Goal: Information Seeking & Learning: Learn about a topic

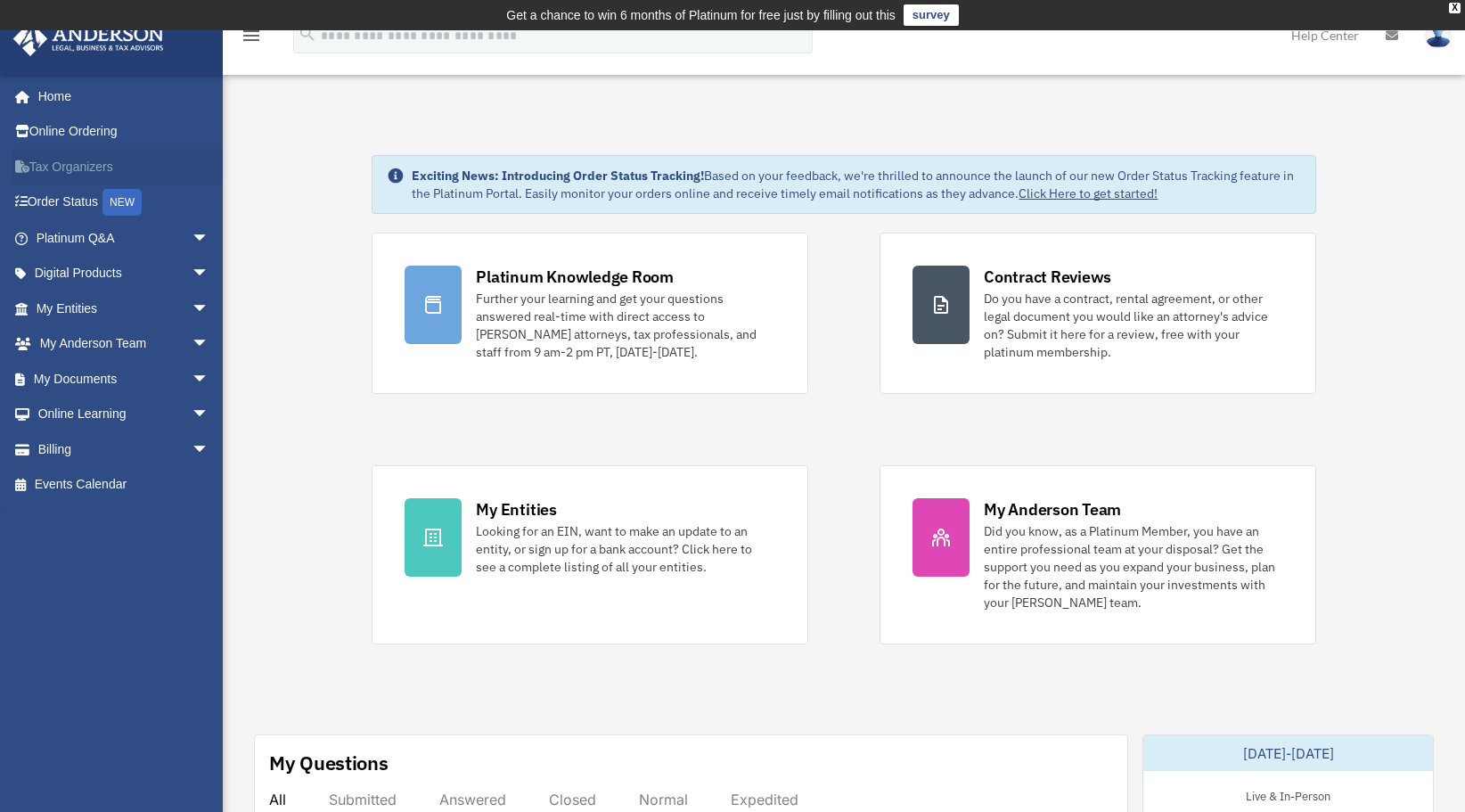
click at [55, 167] on link "Tax Organizers" at bounding box center [124, 167] width 223 height 36
click at [91, 271] on link "Digital Products arrow_drop_down" at bounding box center [124, 273] width 223 height 36
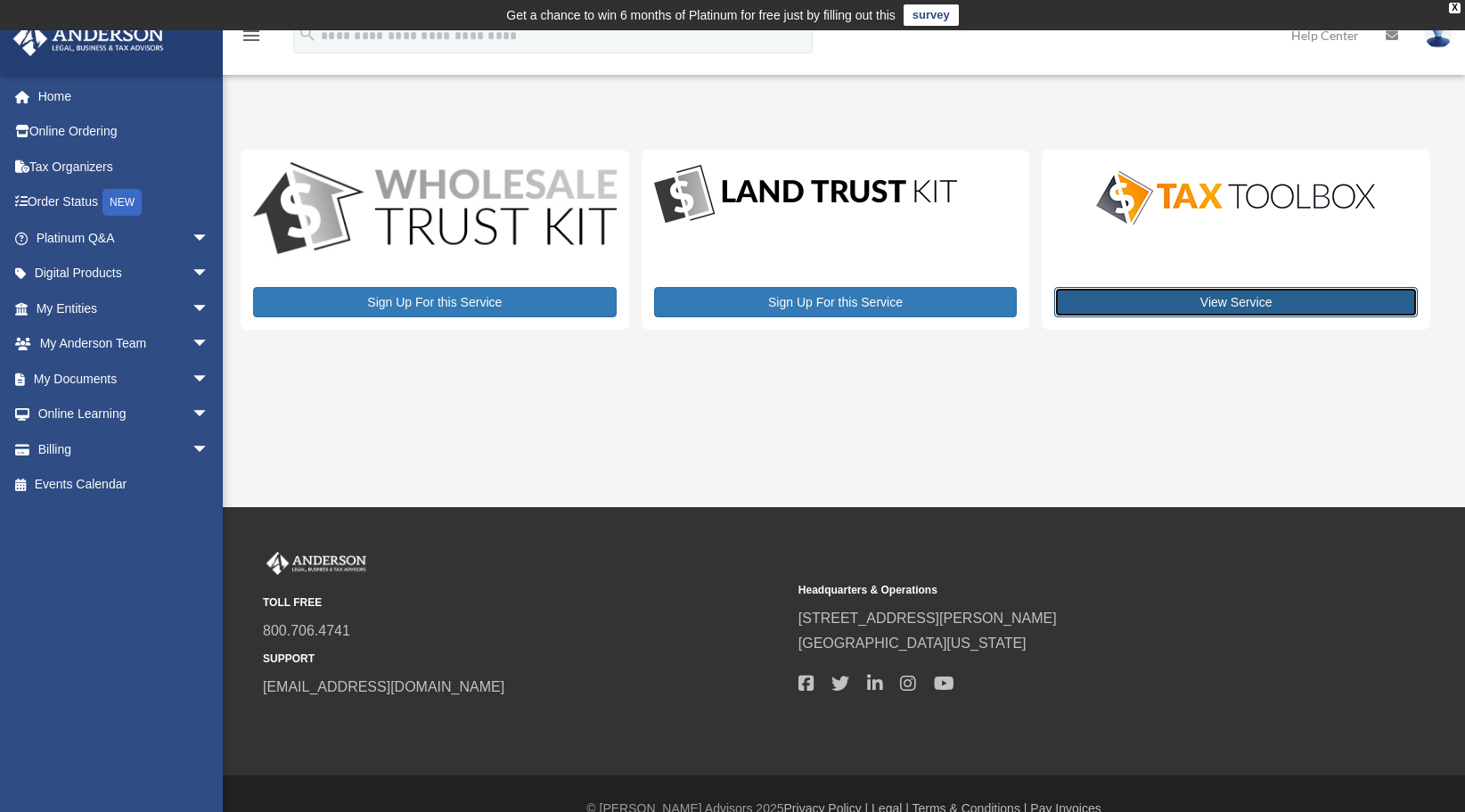
click at [1259, 303] on link "View Service" at bounding box center [1235, 302] width 364 height 30
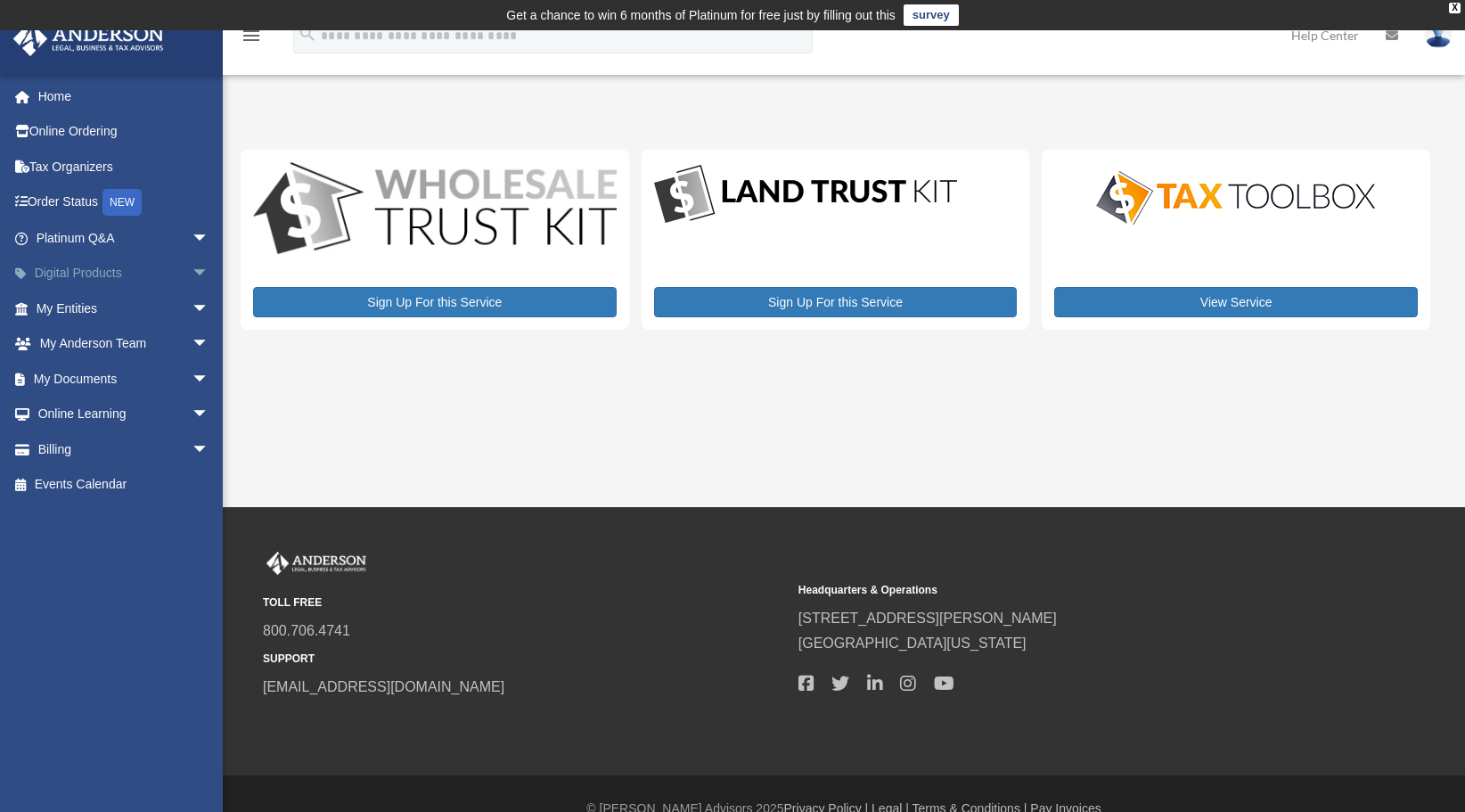
click at [77, 276] on link "Digital Products arrow_drop_down" at bounding box center [124, 273] width 223 height 36
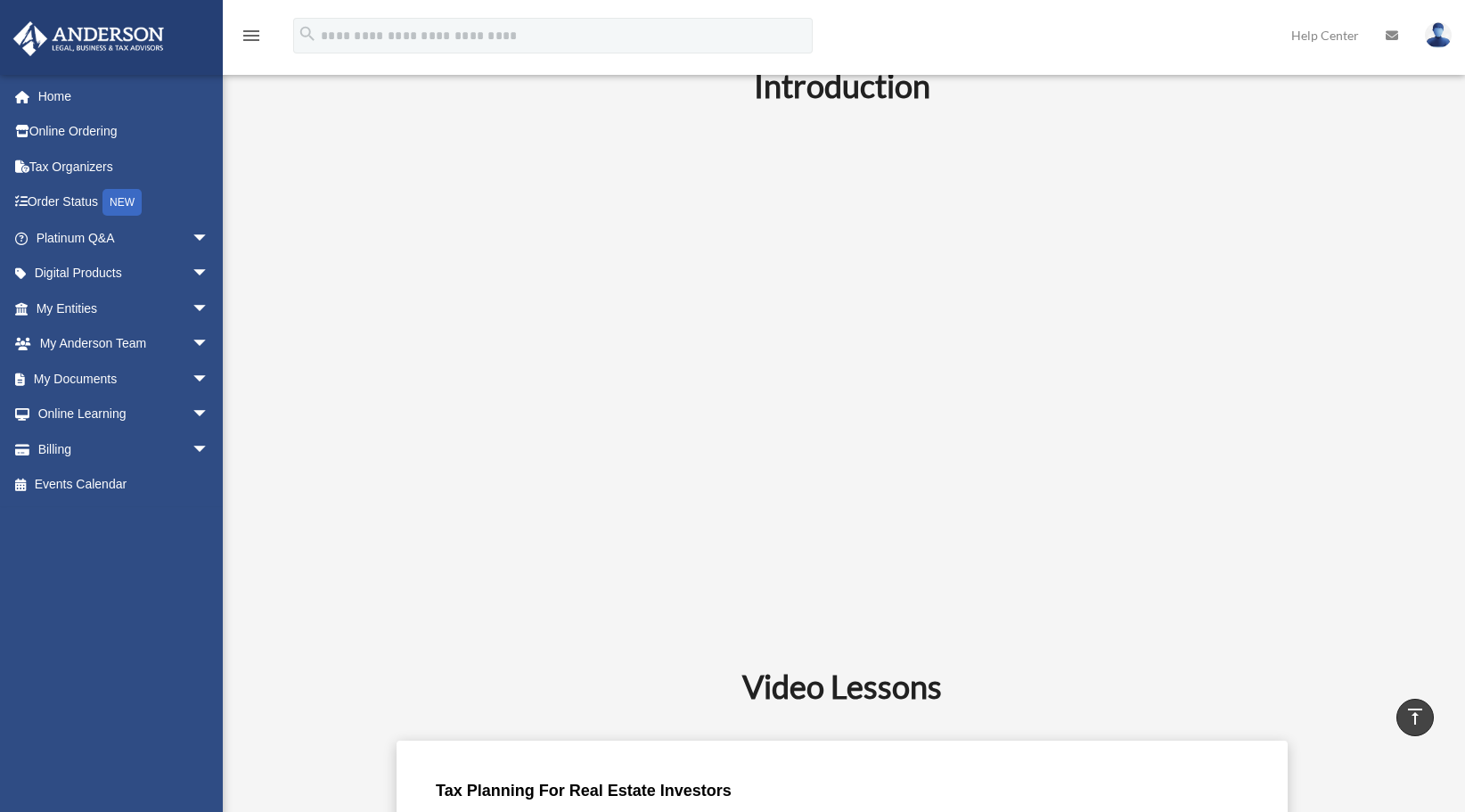
scroll to position [464, 0]
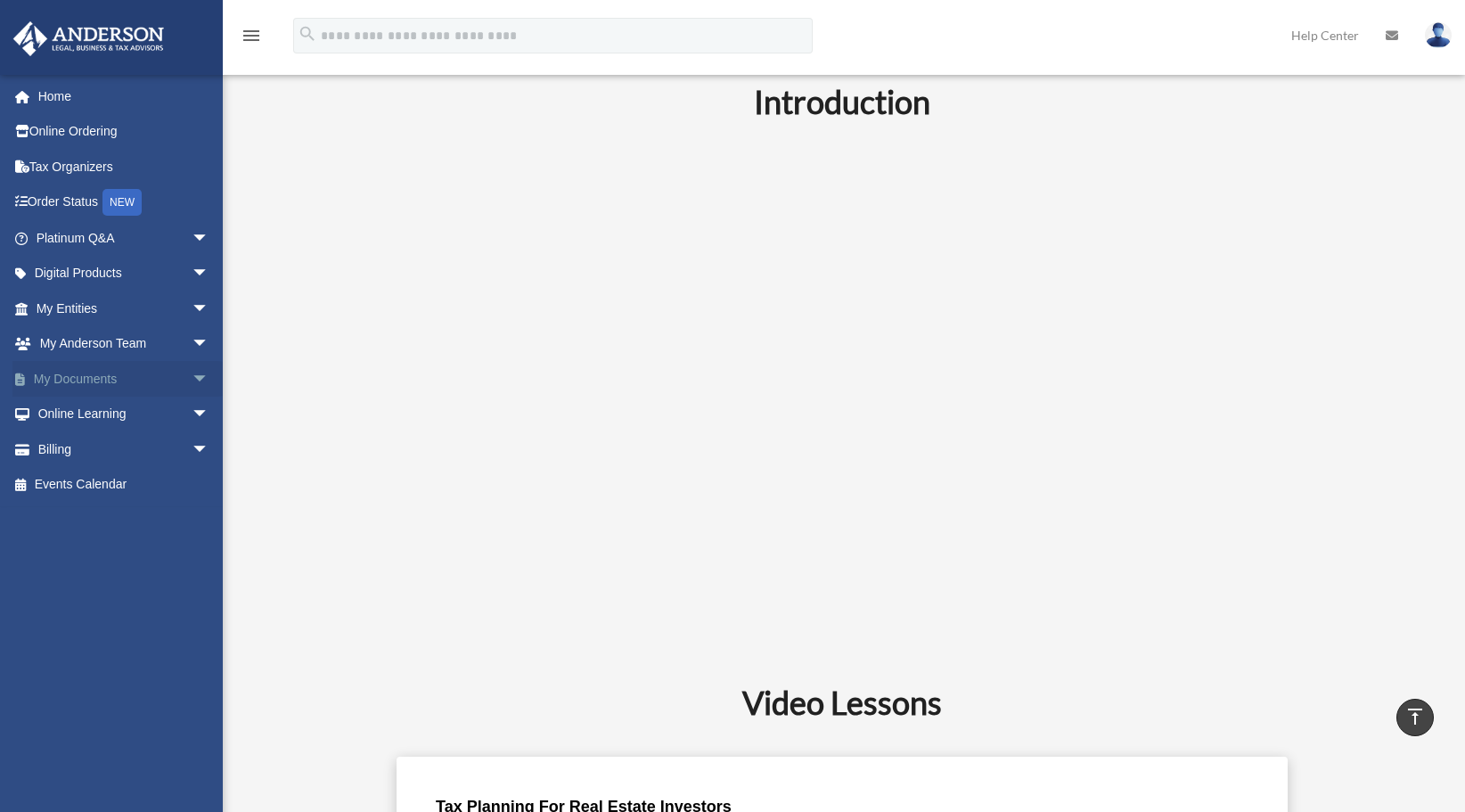
click at [88, 376] on link "My Documents arrow_drop_down" at bounding box center [124, 379] width 223 height 36
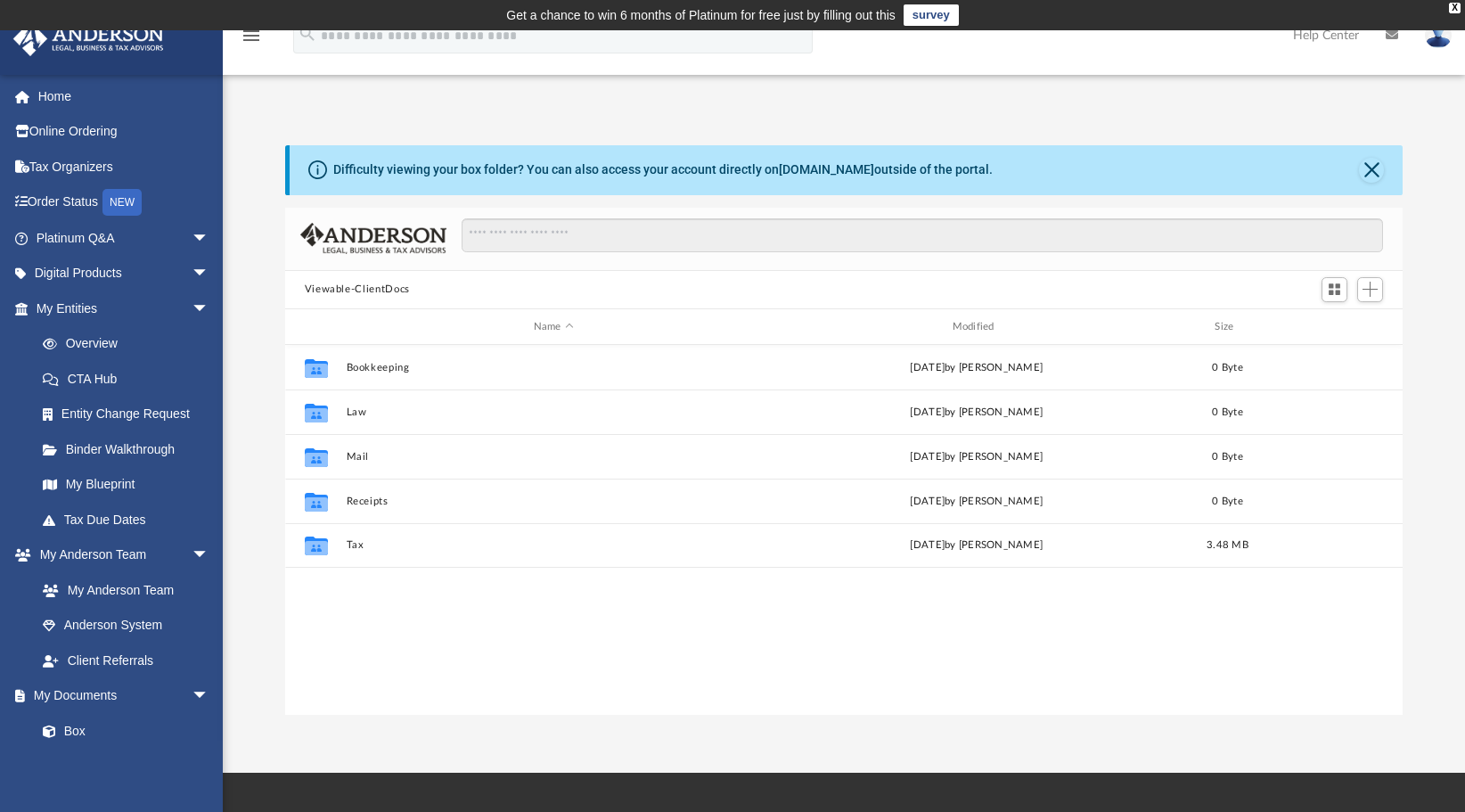
scroll to position [391, 1104]
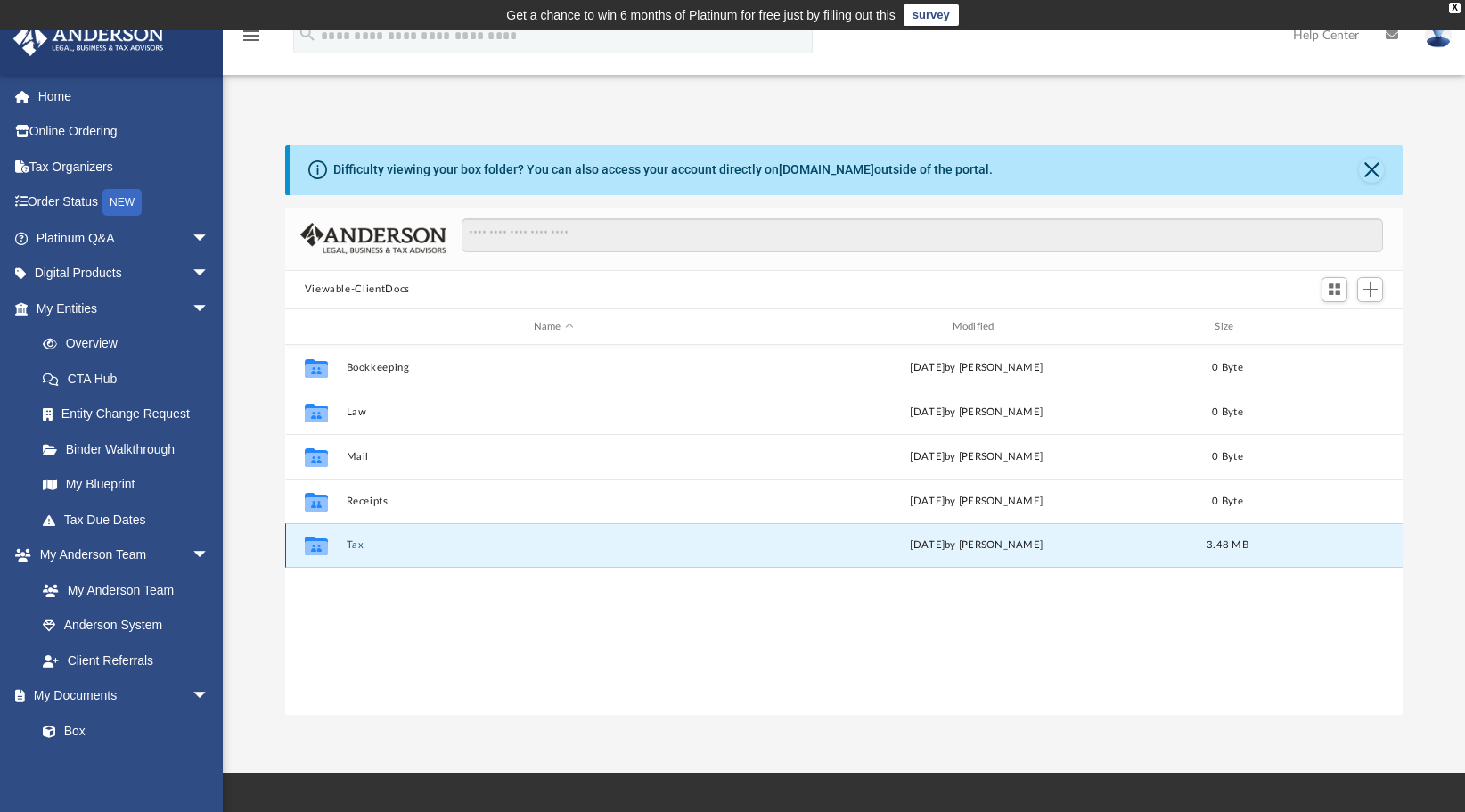
click at [348, 543] on button "Tax" at bounding box center [553, 546] width 415 height 12
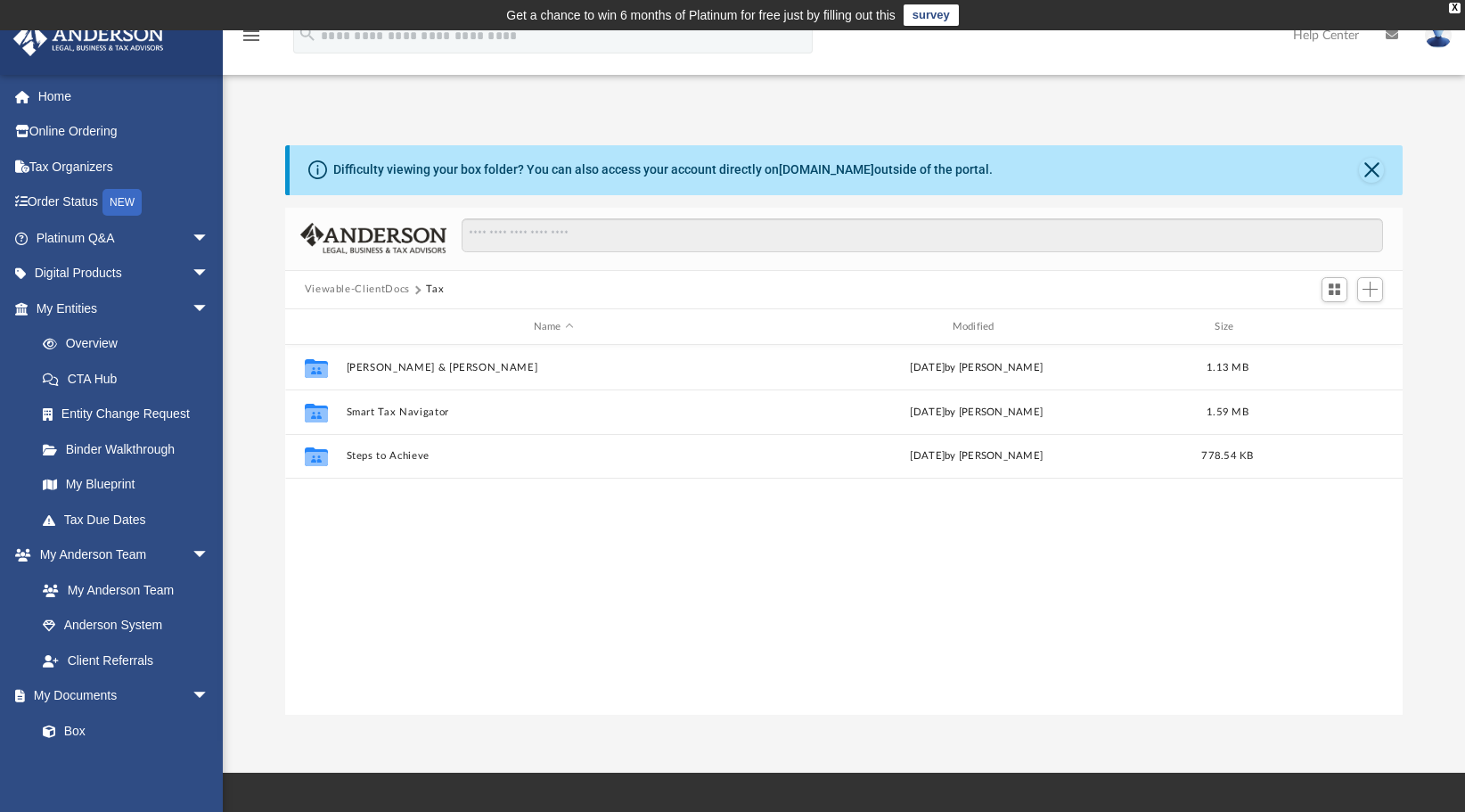
click at [348, 543] on div "Collaborated Folder Coughenour, James M & Jane L Mon Sep 15 2025 by Brandon Smi…" at bounding box center [844, 530] width 1118 height 370
drag, startPoint x: 348, startPoint y: 543, endPoint x: 446, endPoint y: 582, distance: 105.5
click at [446, 582] on div "Collaborated Folder Coughenour, James M & Jane L Mon Sep 15 2025 by Brandon Smi…" at bounding box center [844, 530] width 1118 height 370
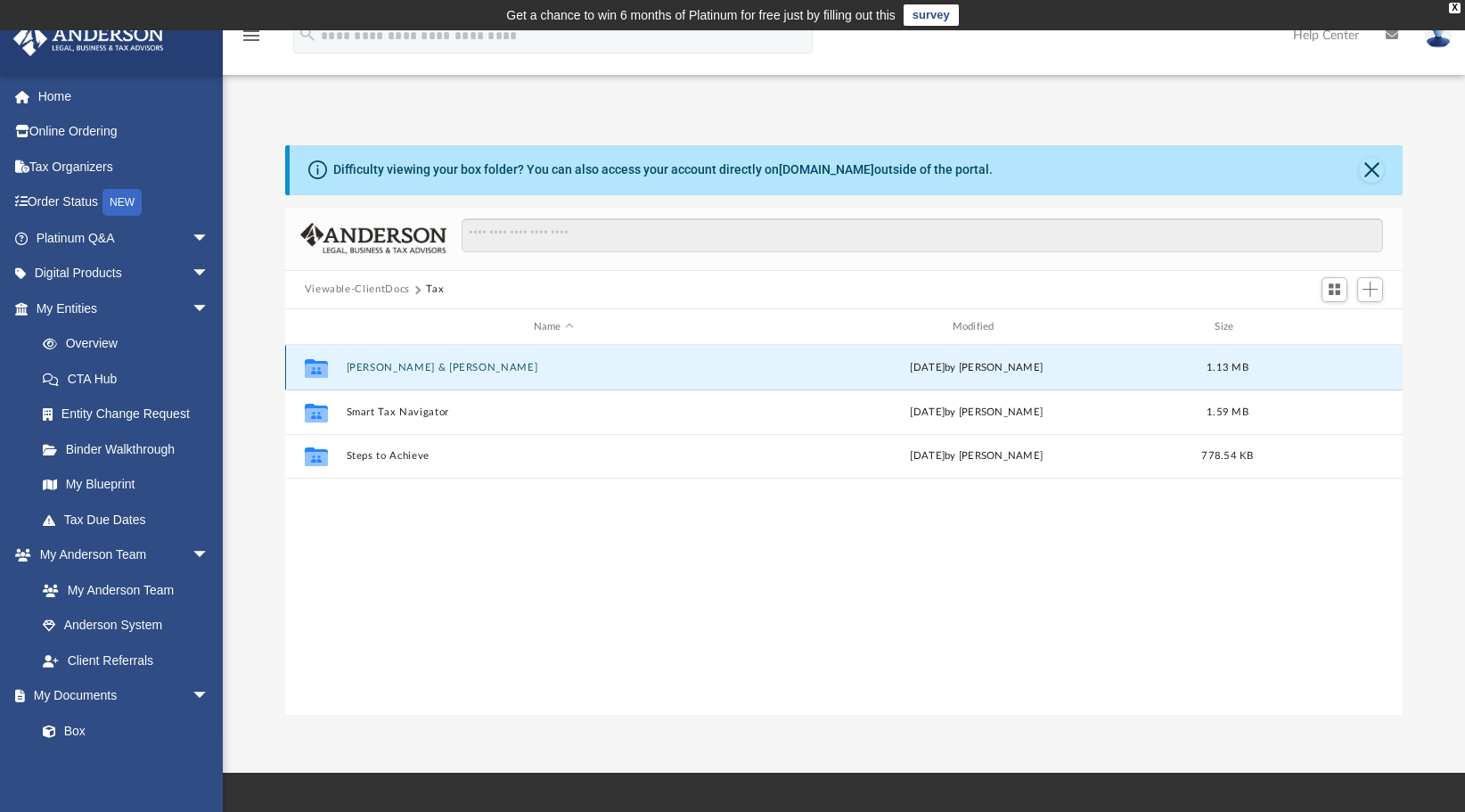
click at [444, 369] on button "Coughenour, James M & Jane L" at bounding box center [553, 367] width 415 height 12
click at [416, 369] on button "2025" at bounding box center [553, 367] width 415 height 12
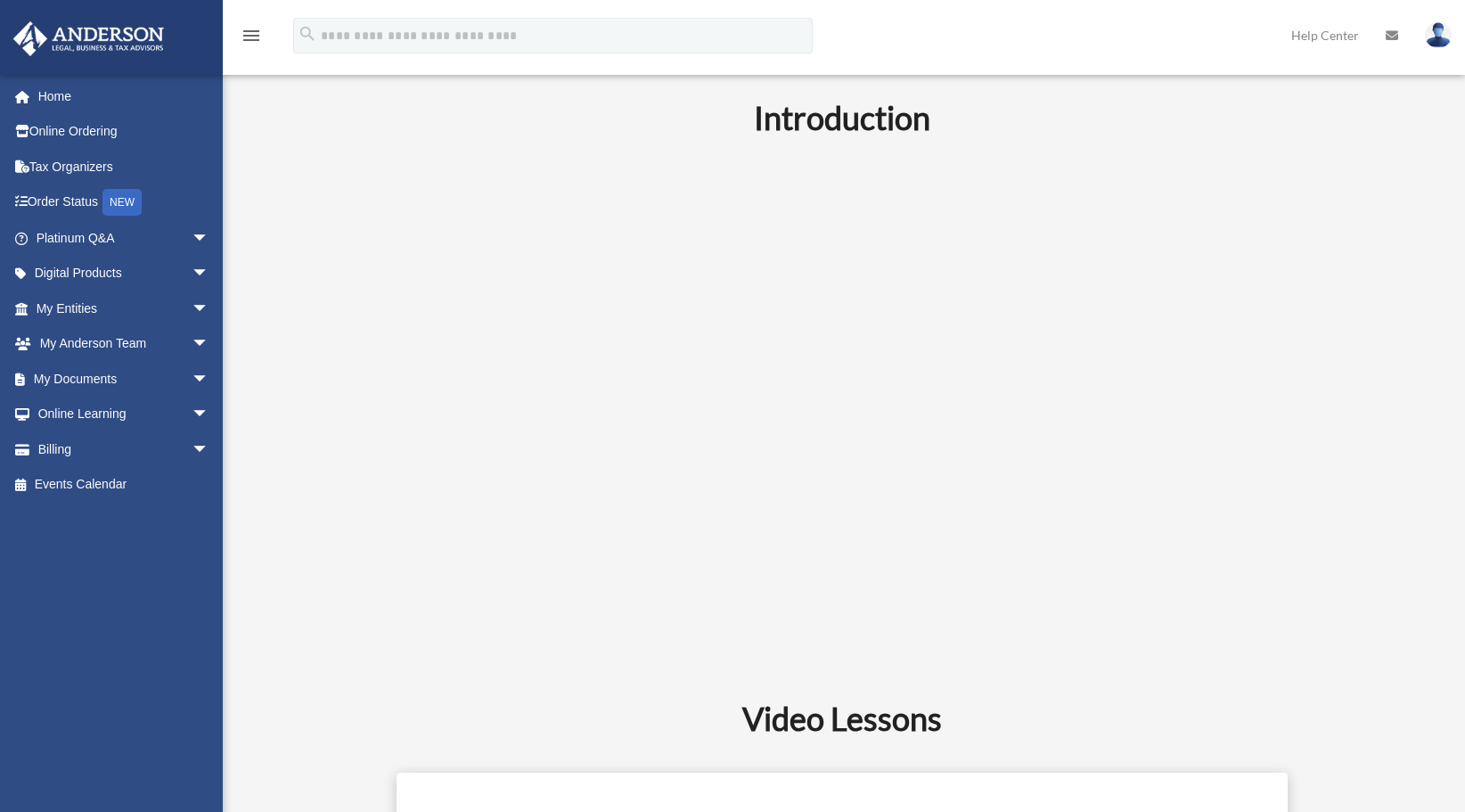
scroll to position [448, 0]
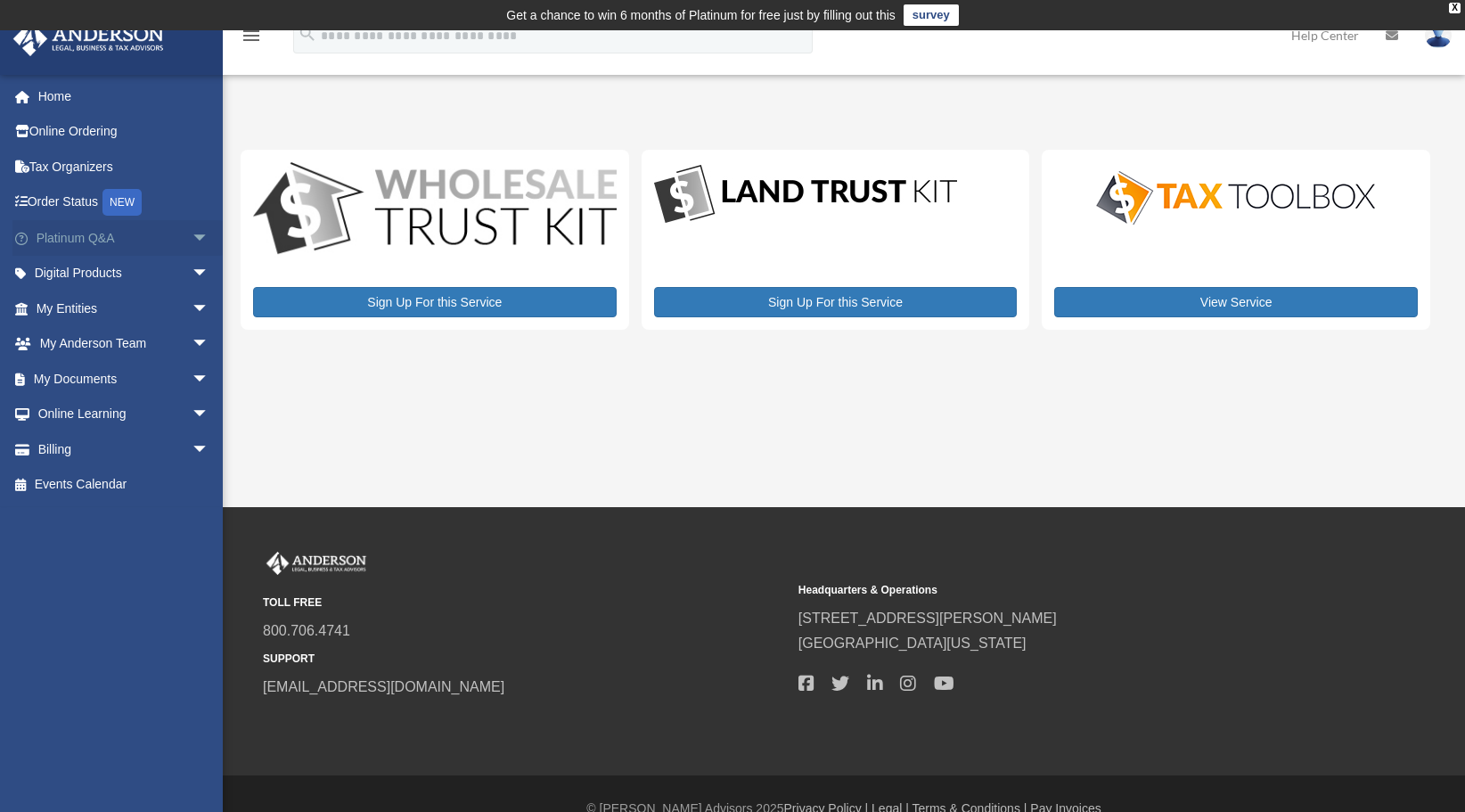
click at [84, 228] on link "Platinum Q&A arrow_drop_down" at bounding box center [124, 238] width 223 height 36
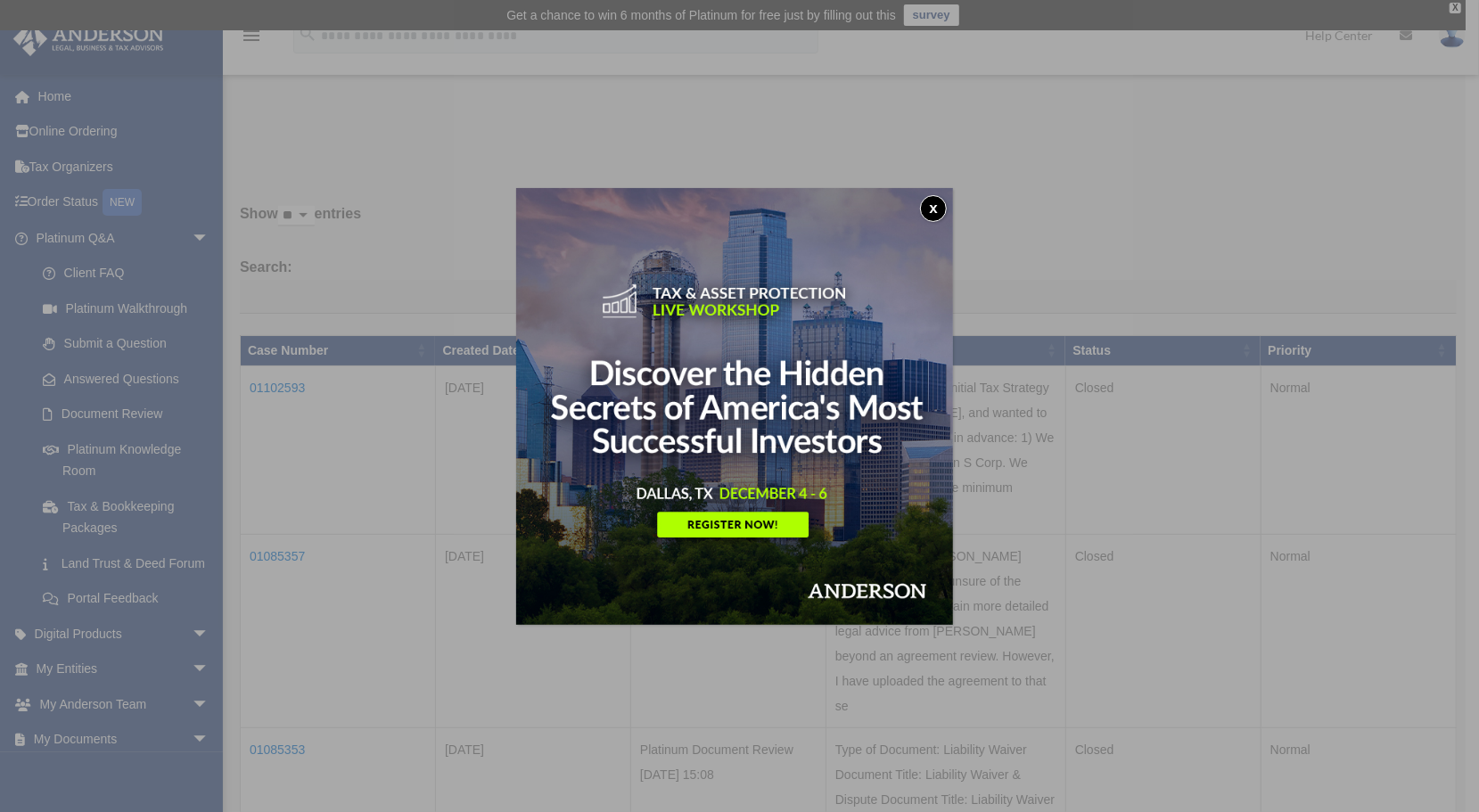
click at [944, 209] on button "x" at bounding box center [934, 209] width 27 height 27
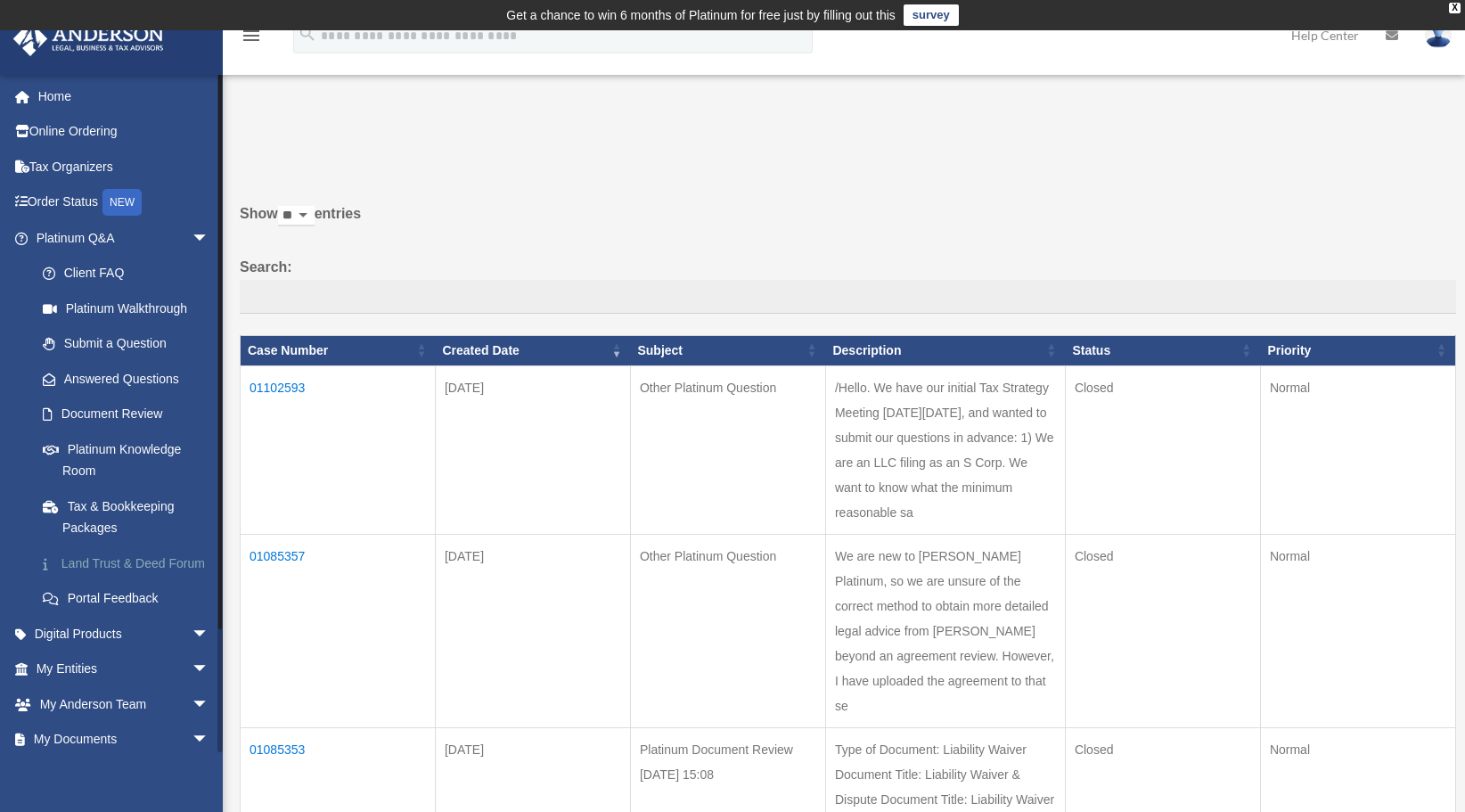
click at [113, 559] on link "Land Trust & Deed Forum" at bounding box center [130, 564] width 211 height 36
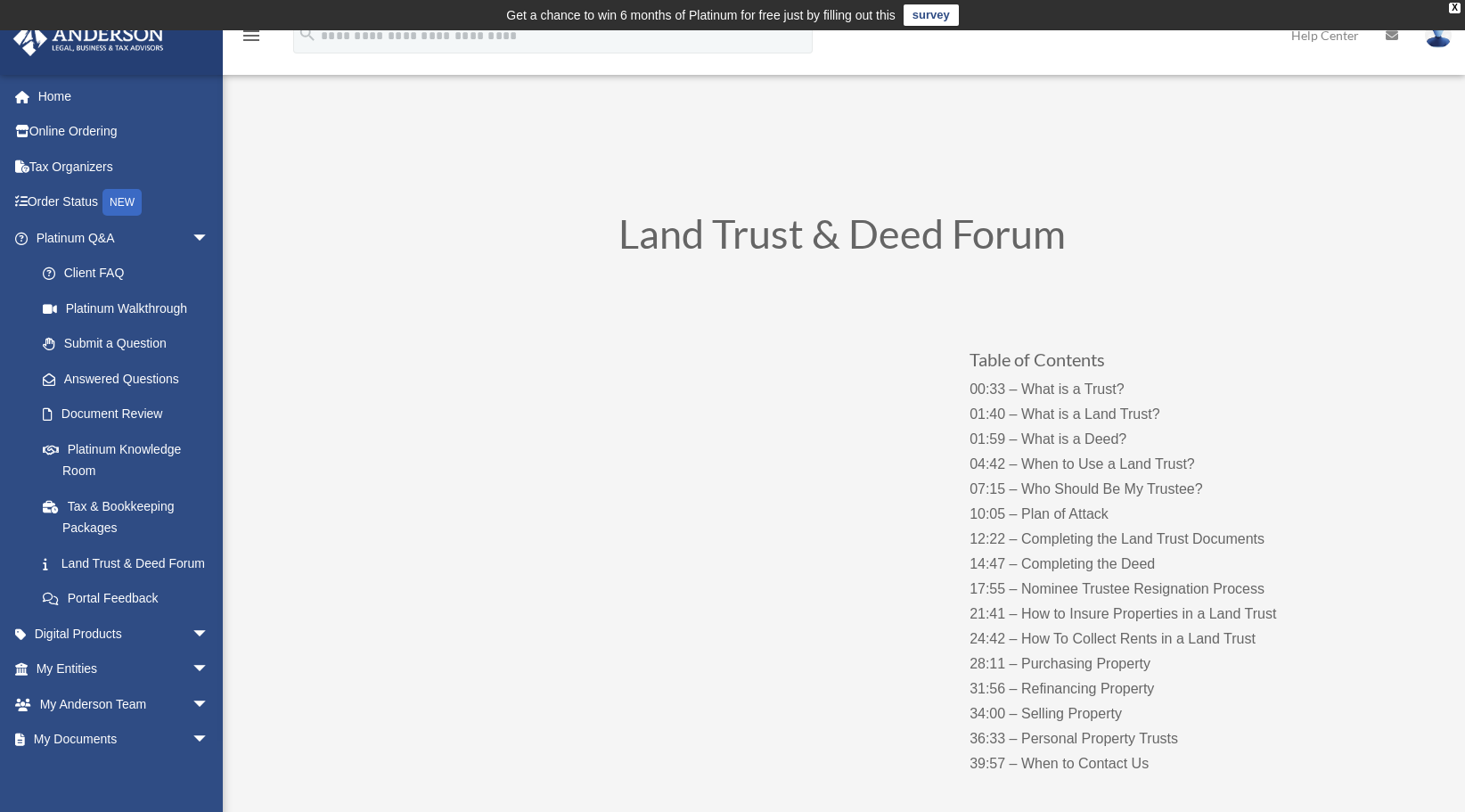
click at [1166, 474] on p "00:33 – What is a Trust? 01:40 – What is a Land Trust? 01:59 – What is a Deed? …" at bounding box center [1146, 576] width 352 height 399
